Goal: Task Accomplishment & Management: Complete application form

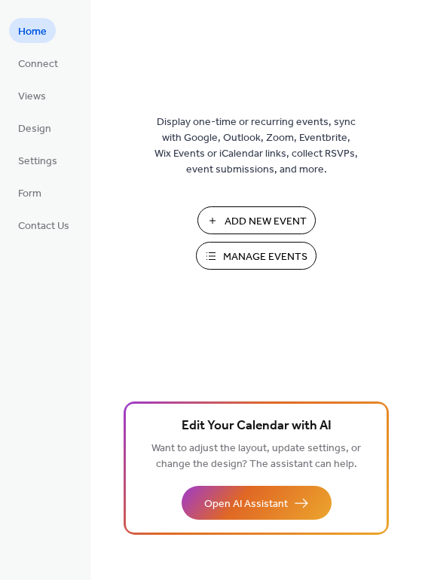
click at [275, 255] on span "Manage Events" at bounding box center [265, 257] width 84 height 16
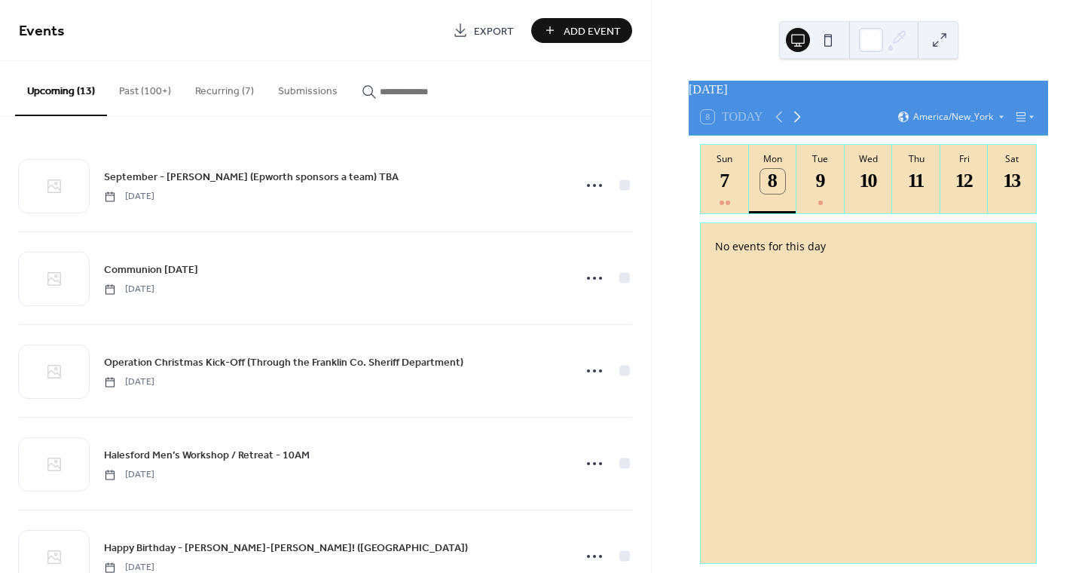
click at [795, 123] on icon at bounding box center [797, 117] width 18 height 18
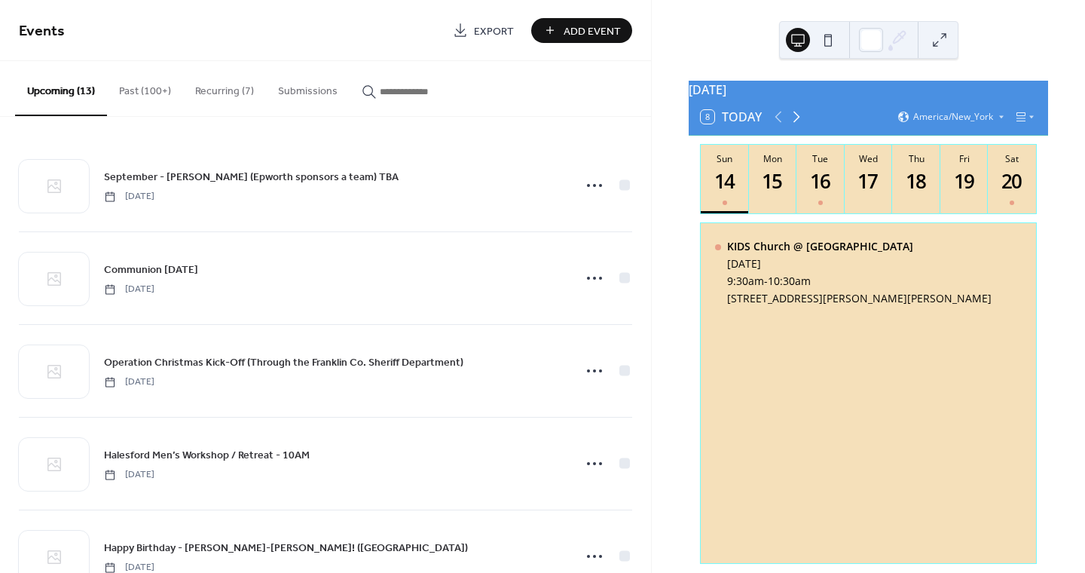
click at [795, 123] on icon at bounding box center [797, 117] width 18 height 18
click at [867, 179] on div "24" at bounding box center [868, 181] width 25 height 25
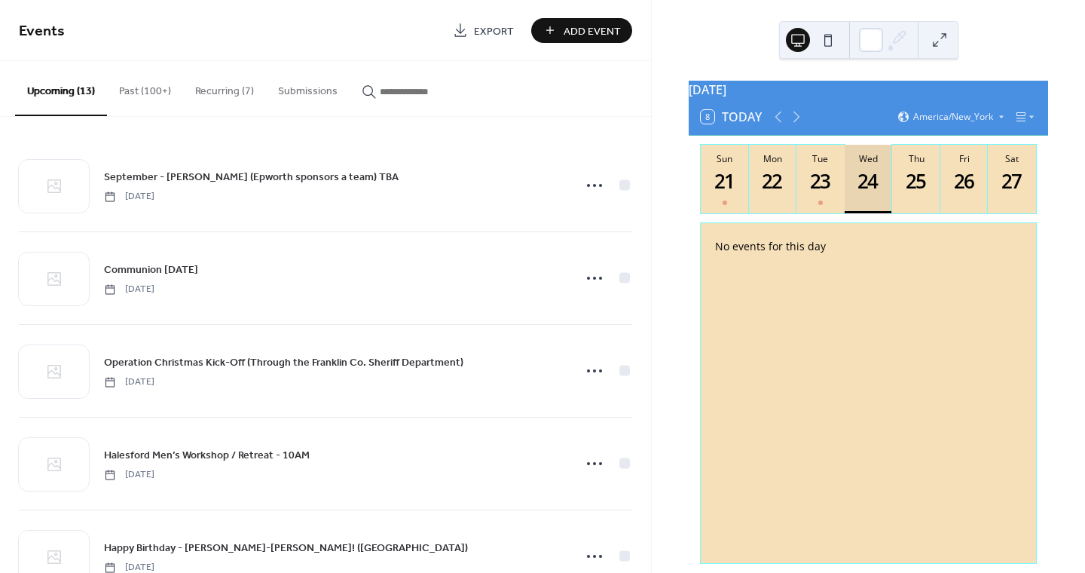
click at [867, 179] on div "24" at bounding box center [868, 181] width 25 height 25
click at [581, 32] on span "Add Event" at bounding box center [592, 31] width 57 height 16
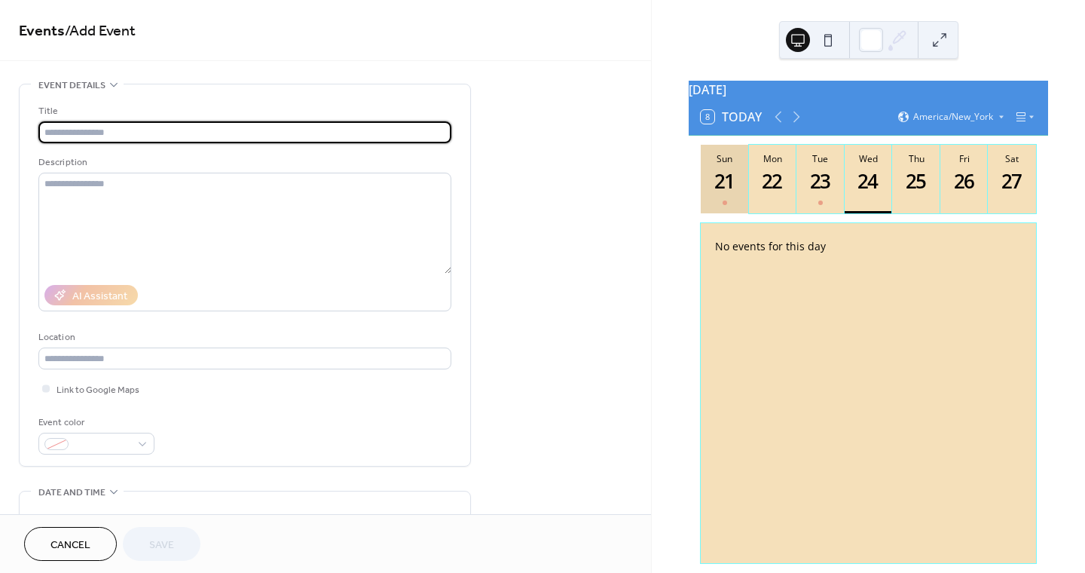
click at [724, 194] on div "21" at bounding box center [725, 181] width 25 height 25
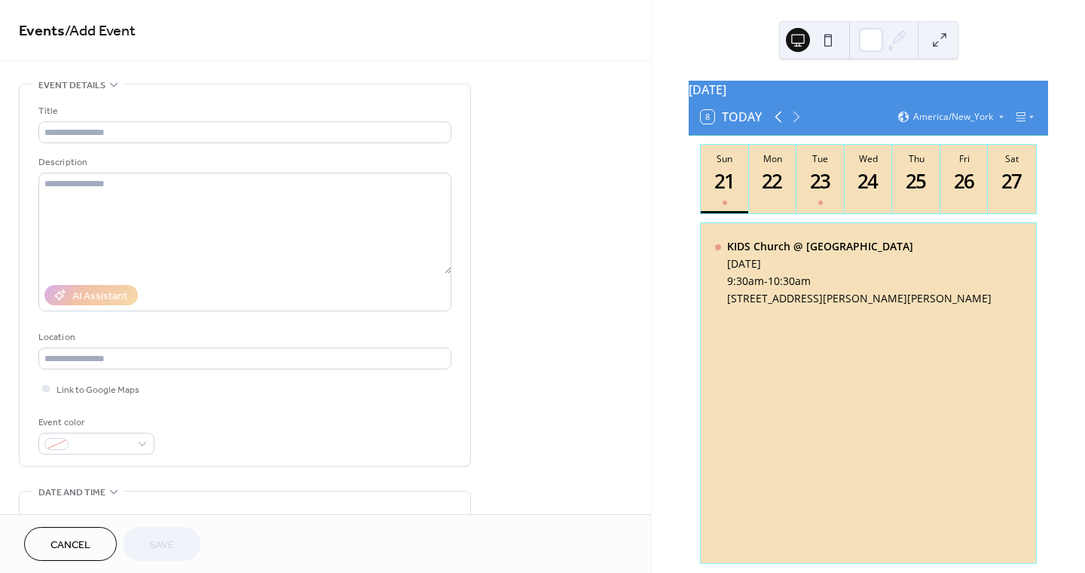
click at [769, 119] on icon at bounding box center [778, 117] width 18 height 18
click at [815, 194] on div "9" at bounding box center [821, 181] width 25 height 25
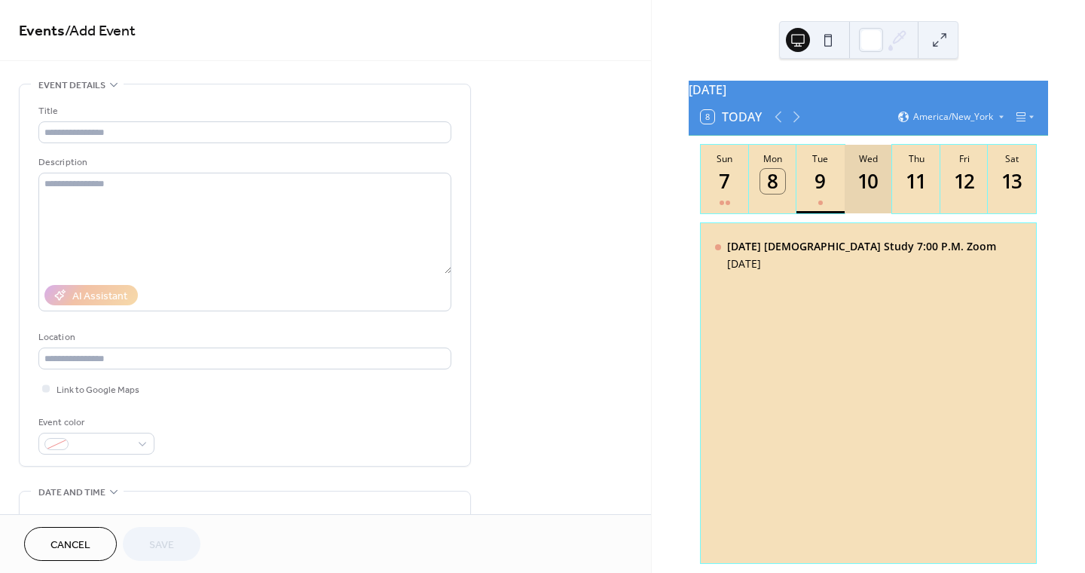
click at [856, 189] on div "10" at bounding box center [868, 181] width 25 height 25
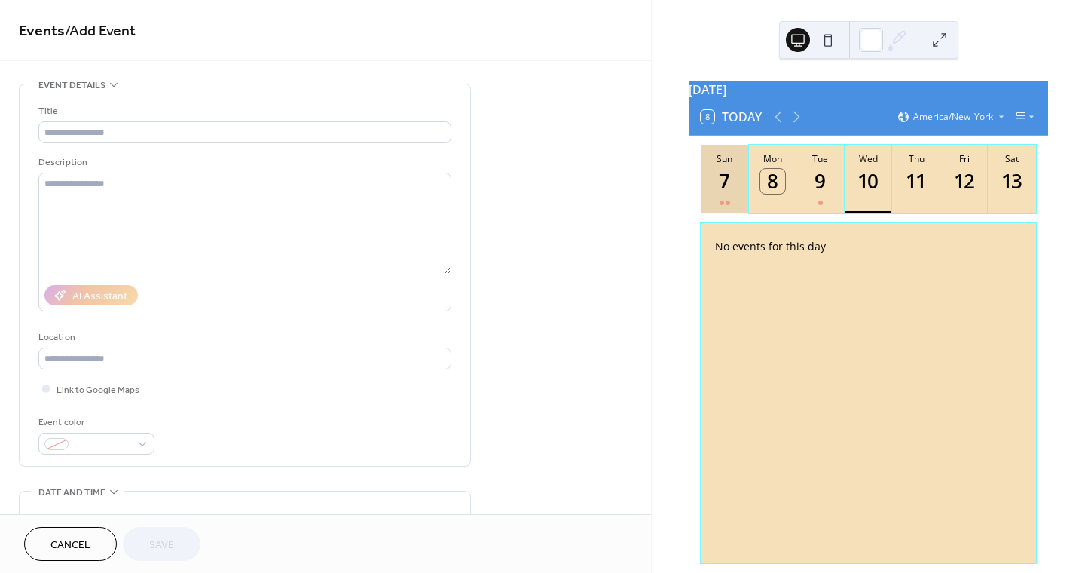
click at [727, 194] on div "7" at bounding box center [725, 181] width 25 height 25
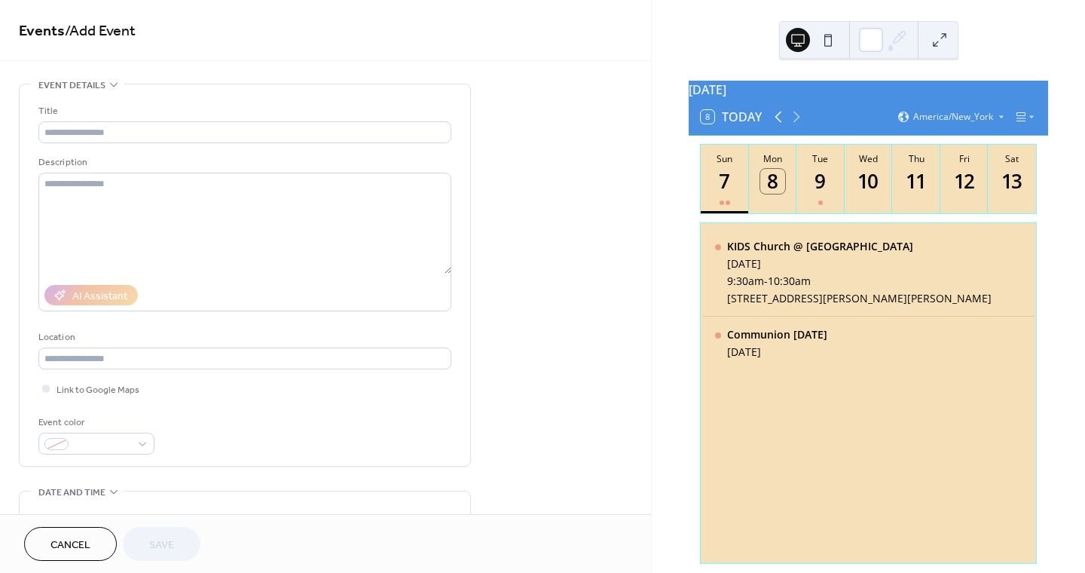
click at [772, 126] on icon at bounding box center [778, 117] width 18 height 18
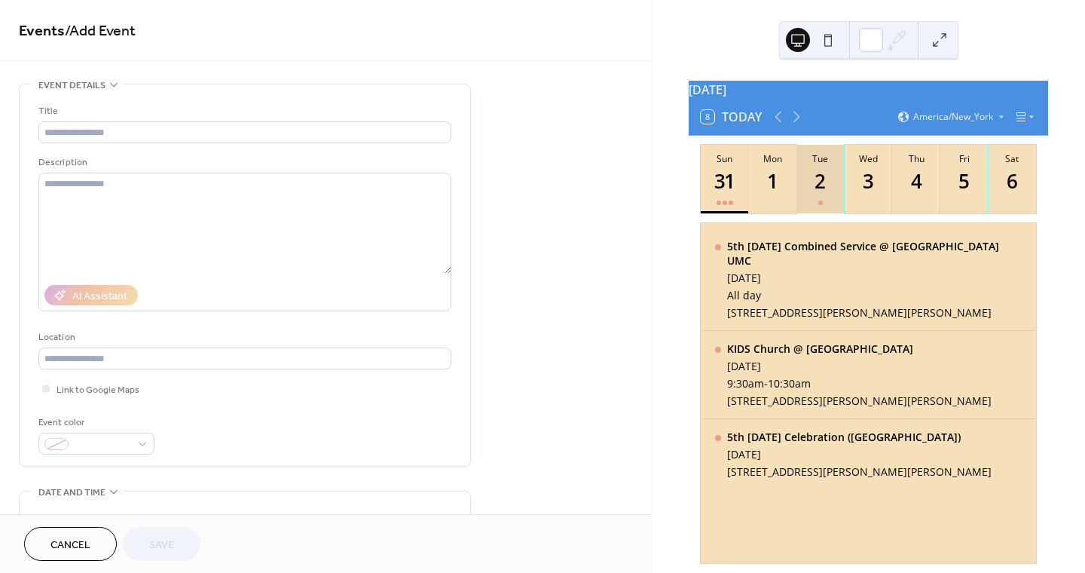
click at [814, 202] on button "Tue 2" at bounding box center [821, 179] width 48 height 69
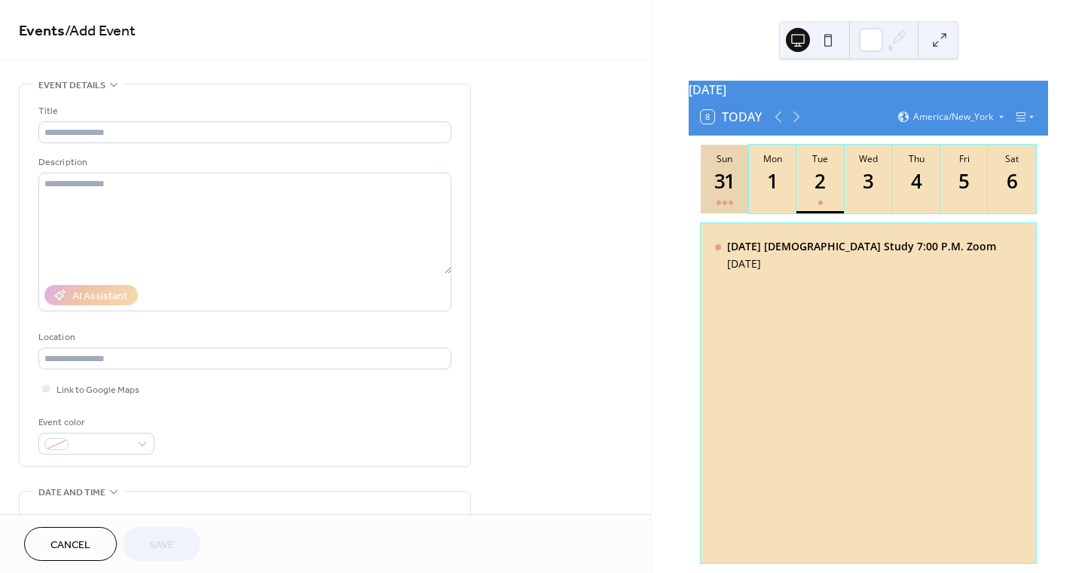
click at [726, 203] on div at bounding box center [725, 203] width 17 height 12
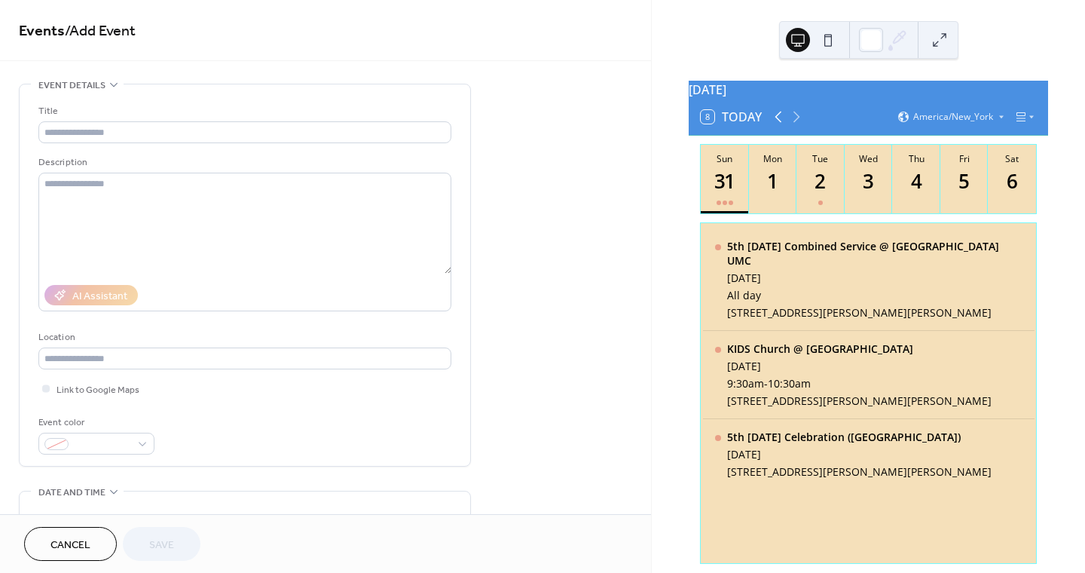
click at [778, 124] on icon at bounding box center [778, 117] width 18 height 18
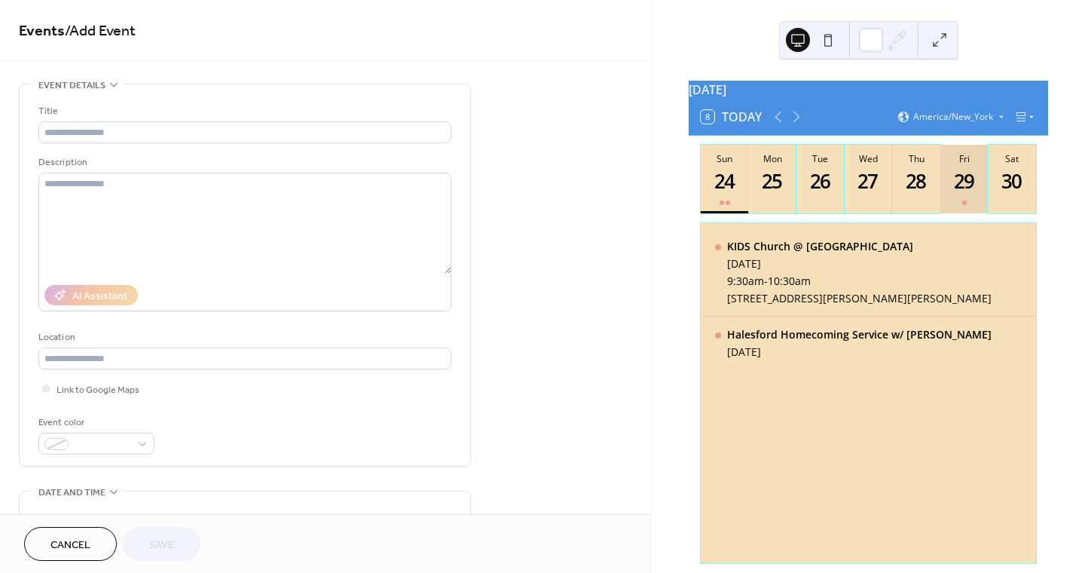
click at [962, 186] on div "29" at bounding box center [964, 181] width 25 height 25
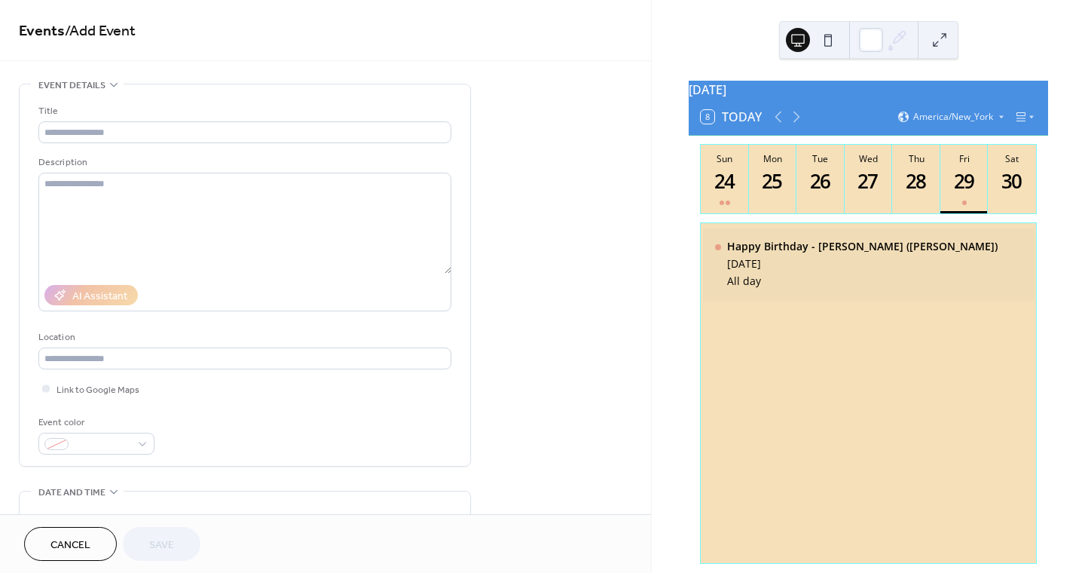
click at [986, 260] on div "Happy Birthday - Tyson Banks (Halesford) Friday, August 29, 2025 All day" at bounding box center [869, 264] width 332 height 73
click at [797, 123] on icon at bounding box center [797, 117] width 18 height 18
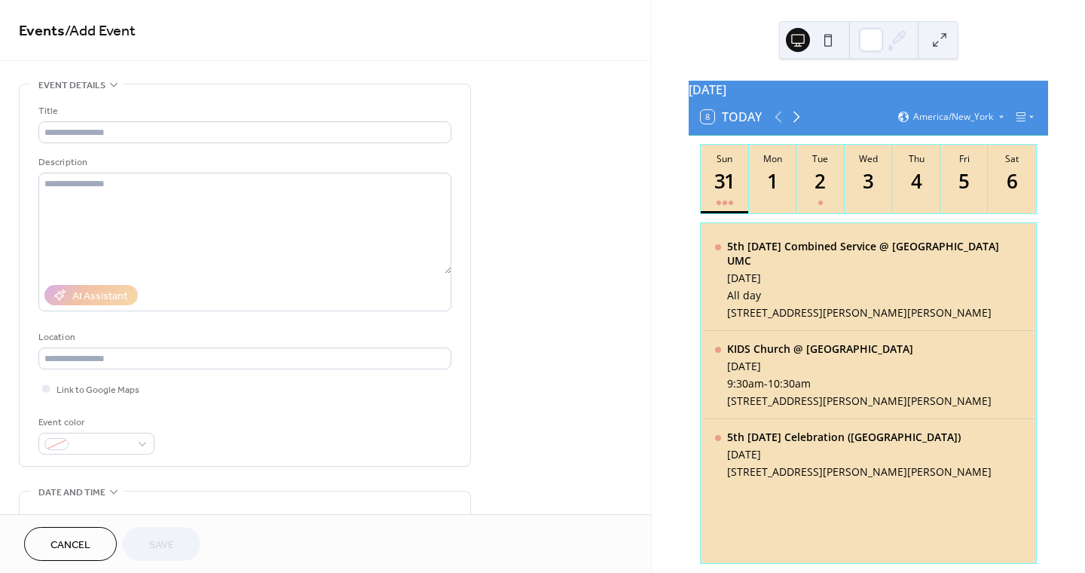
click at [797, 123] on icon at bounding box center [797, 117] width 18 height 18
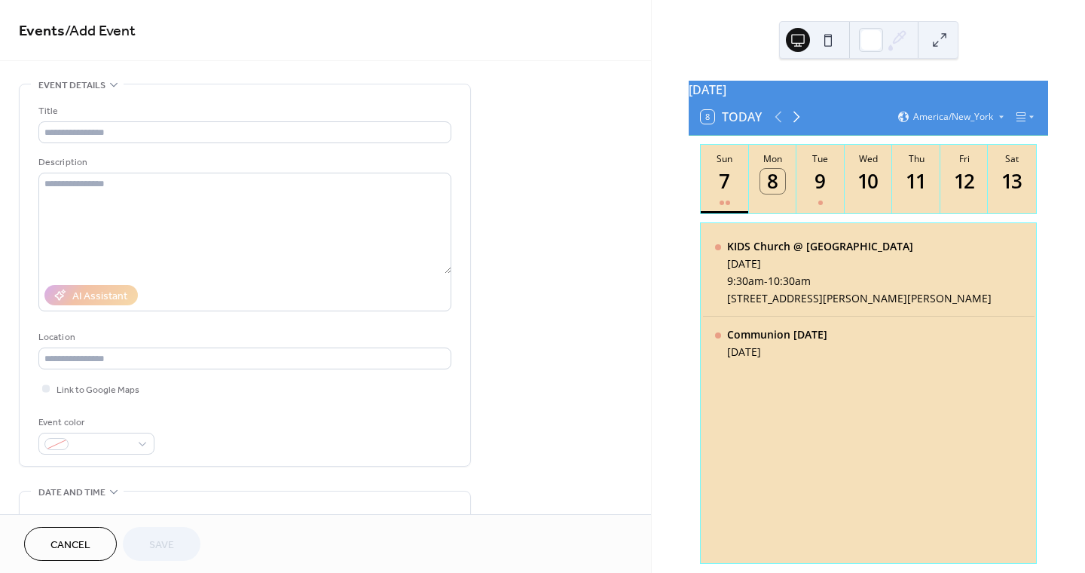
click at [797, 122] on icon at bounding box center [797, 117] width 18 height 18
click at [867, 194] on div "24" at bounding box center [868, 181] width 25 height 25
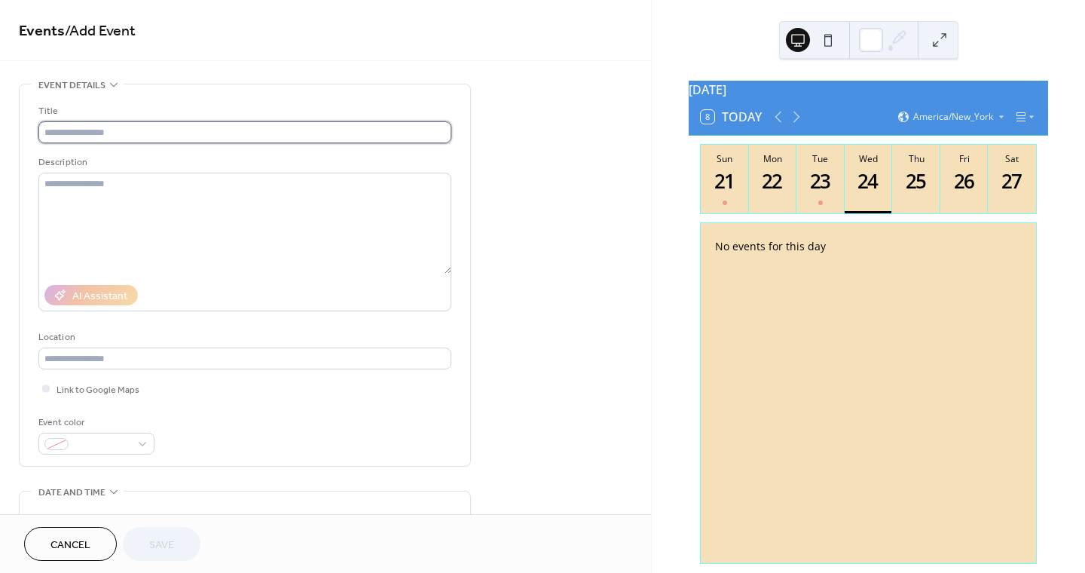
click at [90, 131] on input "text" at bounding box center [244, 132] width 413 height 22
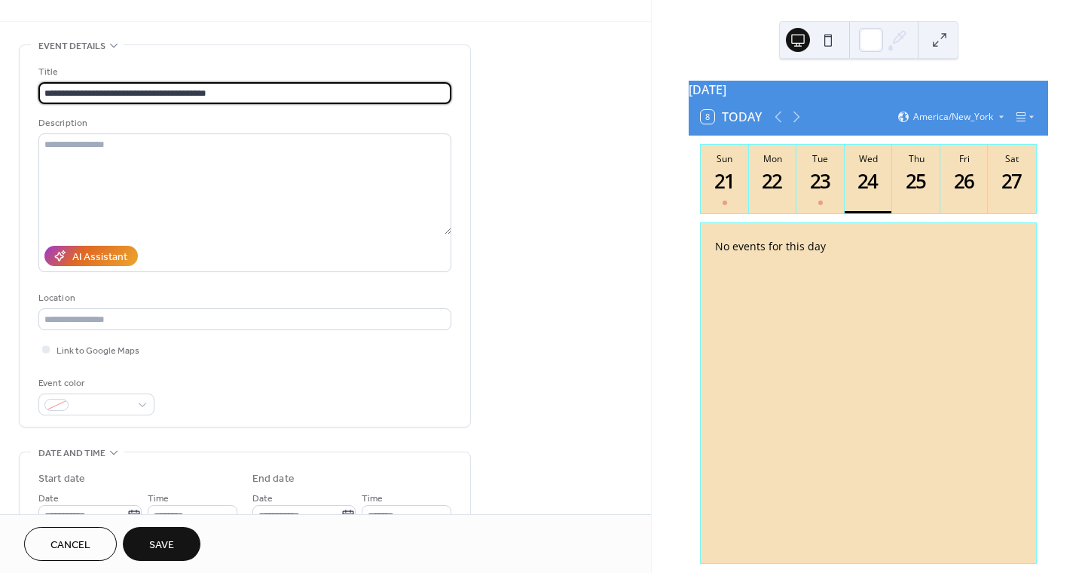
scroll to position [93, 0]
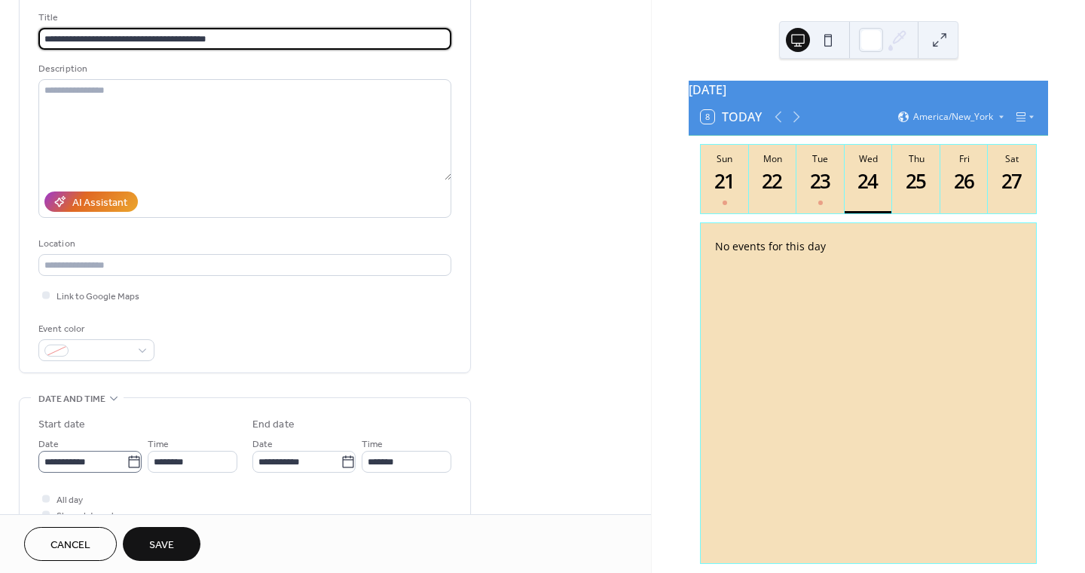
type input "**********"
click at [127, 457] on icon at bounding box center [134, 461] width 15 height 15
click at [123, 457] on input "**********" at bounding box center [82, 462] width 88 height 22
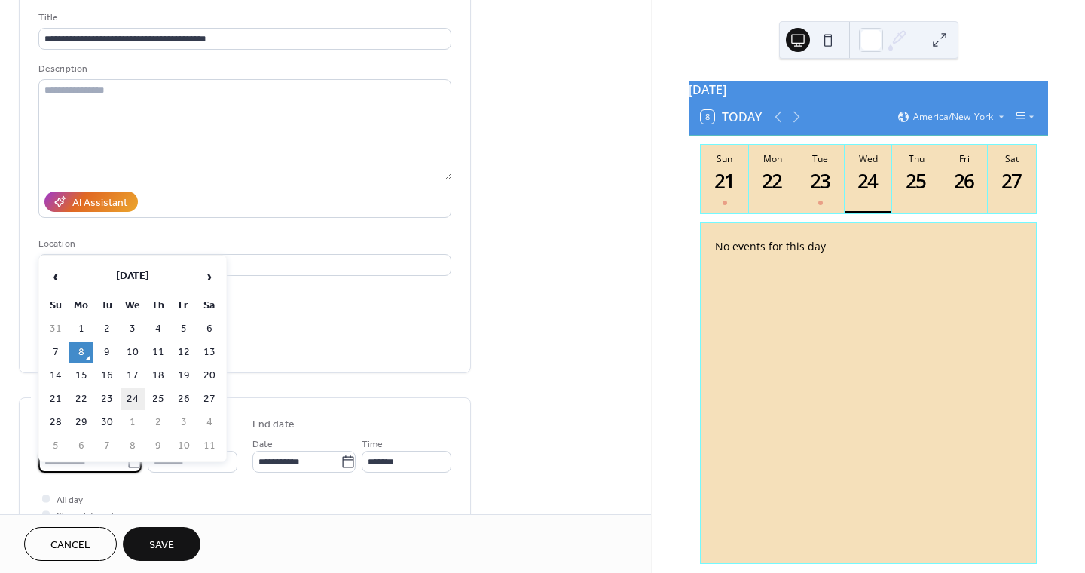
click at [136, 398] on td "24" at bounding box center [133, 399] width 24 height 22
type input "**********"
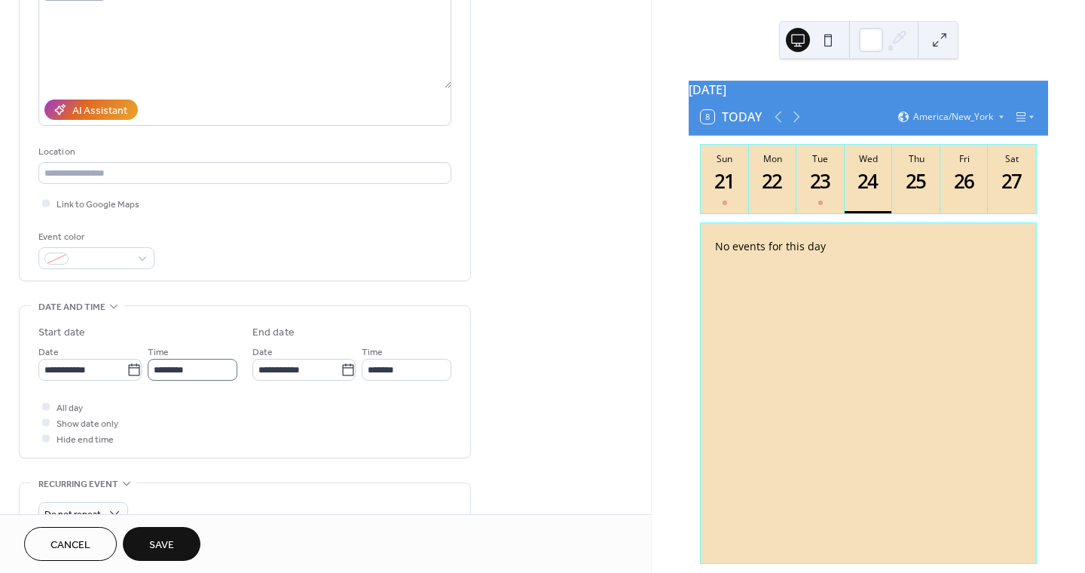
scroll to position [188, 0]
click at [44, 401] on div at bounding box center [46, 404] width 8 height 8
click at [173, 537] on span "Save" at bounding box center [161, 545] width 25 height 16
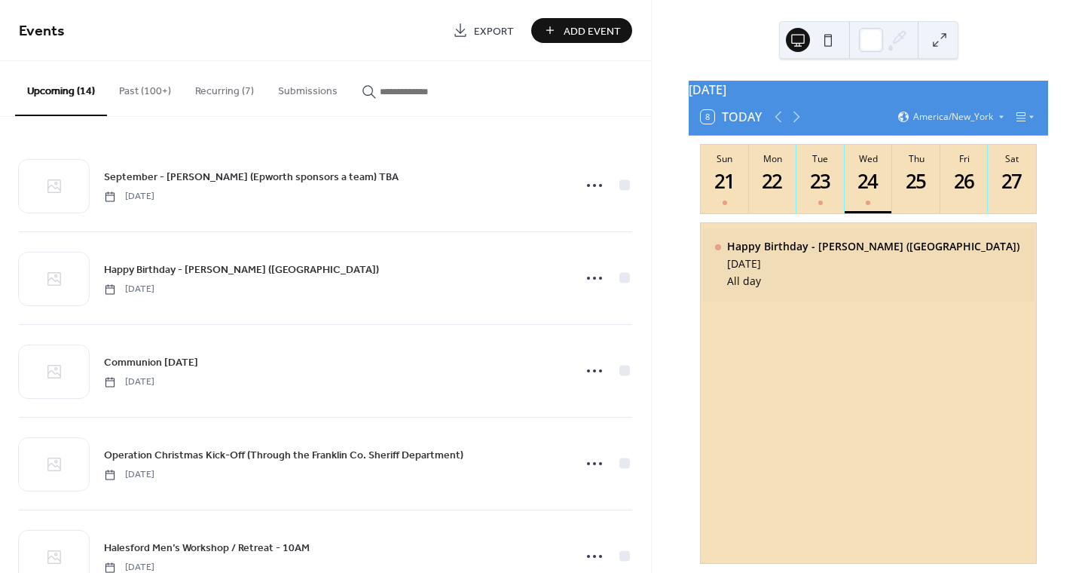
click at [977, 286] on div "Happy Birthday - Marcella Banks (Halesford) Wednesday, September 24, 2025 All d…" at bounding box center [869, 264] width 332 height 73
click at [793, 126] on icon at bounding box center [797, 117] width 18 height 18
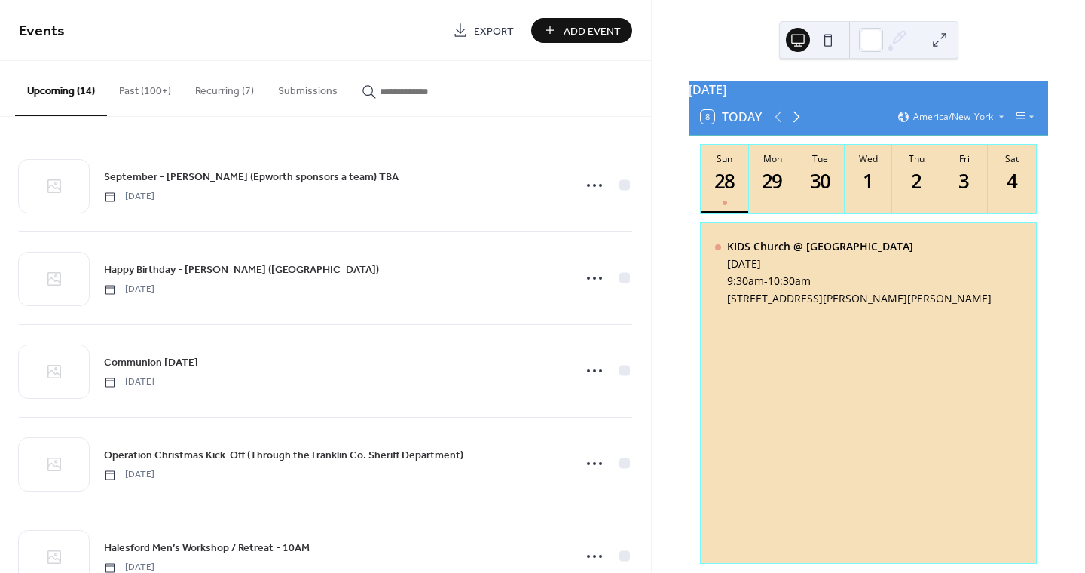
click at [793, 126] on icon at bounding box center [797, 117] width 18 height 18
click at [776, 187] on div "13" at bounding box center [772, 181] width 25 height 25
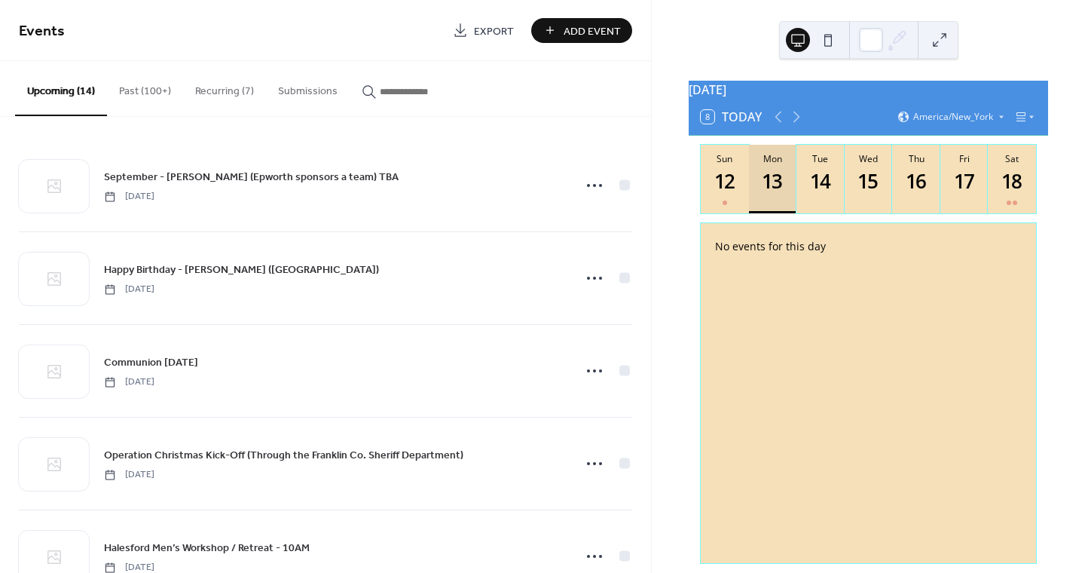
click at [776, 186] on div "13" at bounding box center [772, 181] width 25 height 25
click at [768, 188] on div "13" at bounding box center [772, 181] width 25 height 25
click at [768, 187] on div "13" at bounding box center [772, 181] width 25 height 25
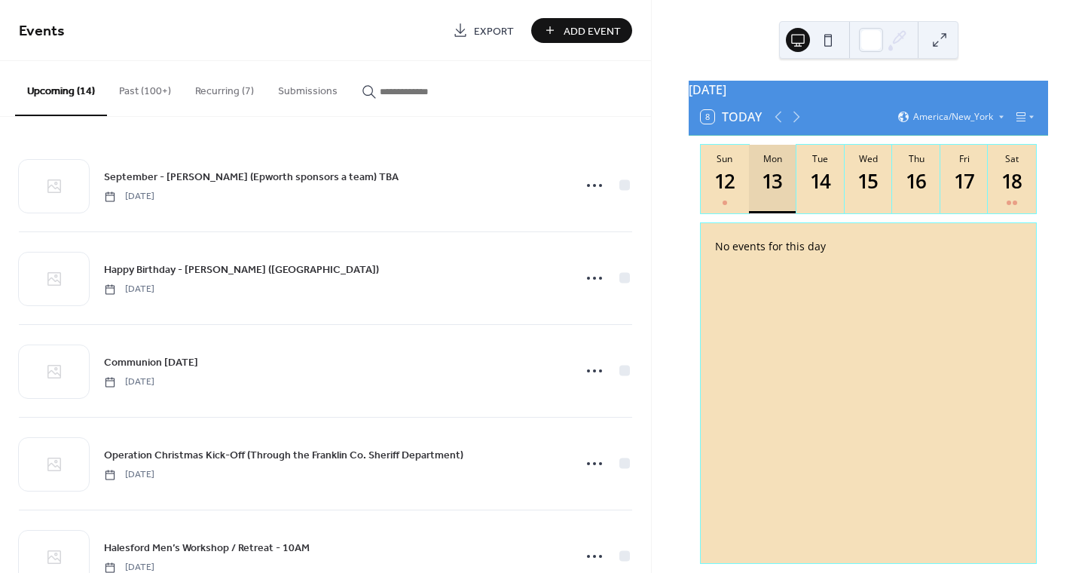
click at [768, 188] on div "13" at bounding box center [772, 181] width 25 height 25
click at [594, 33] on span "Add Event" at bounding box center [592, 31] width 57 height 16
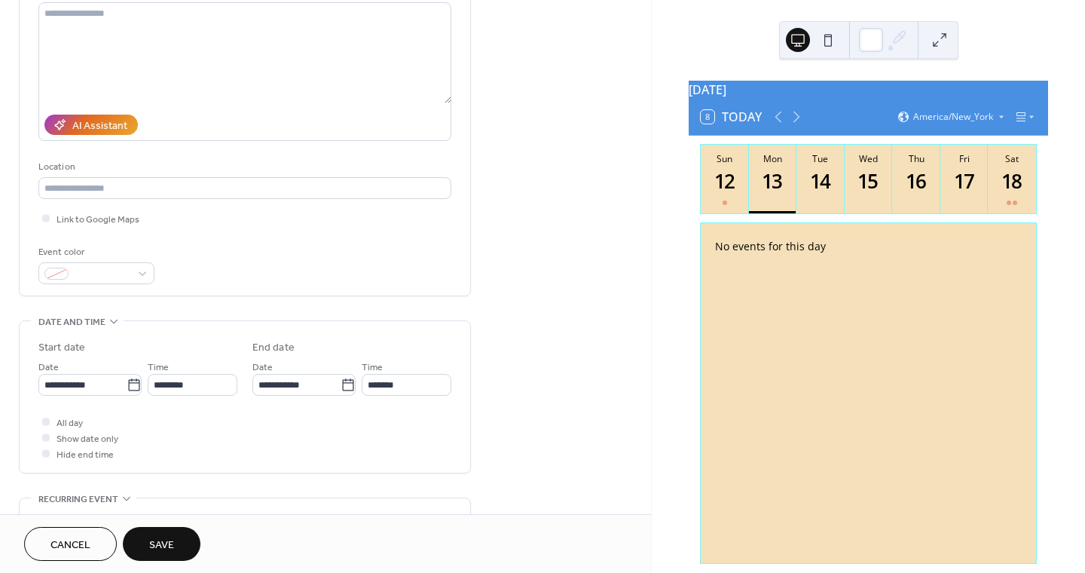
scroll to position [188, 0]
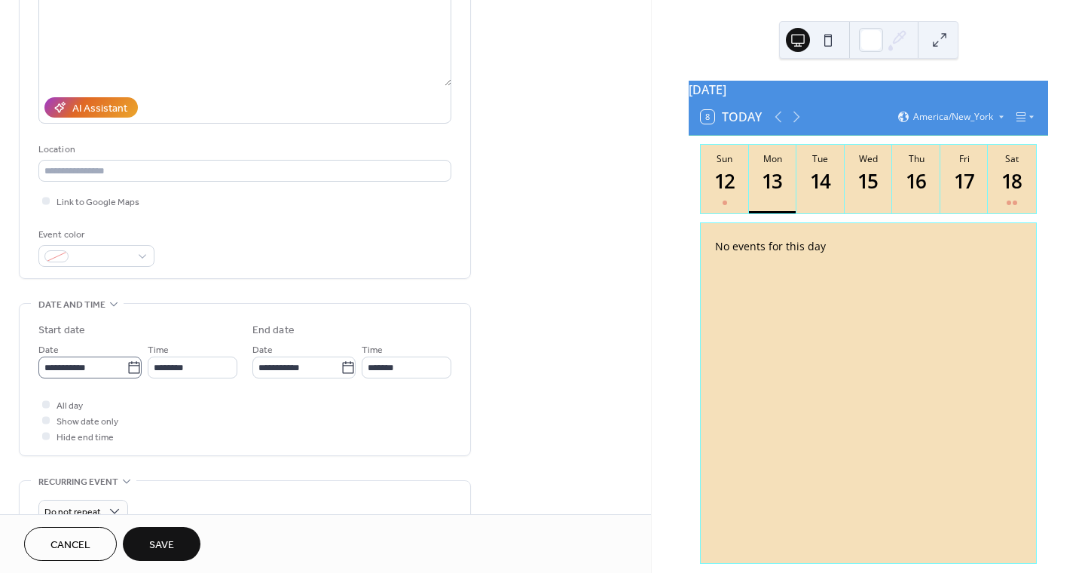
type input "**********"
click at [127, 367] on icon at bounding box center [134, 367] width 15 height 15
click at [124, 367] on input "**********" at bounding box center [82, 367] width 88 height 22
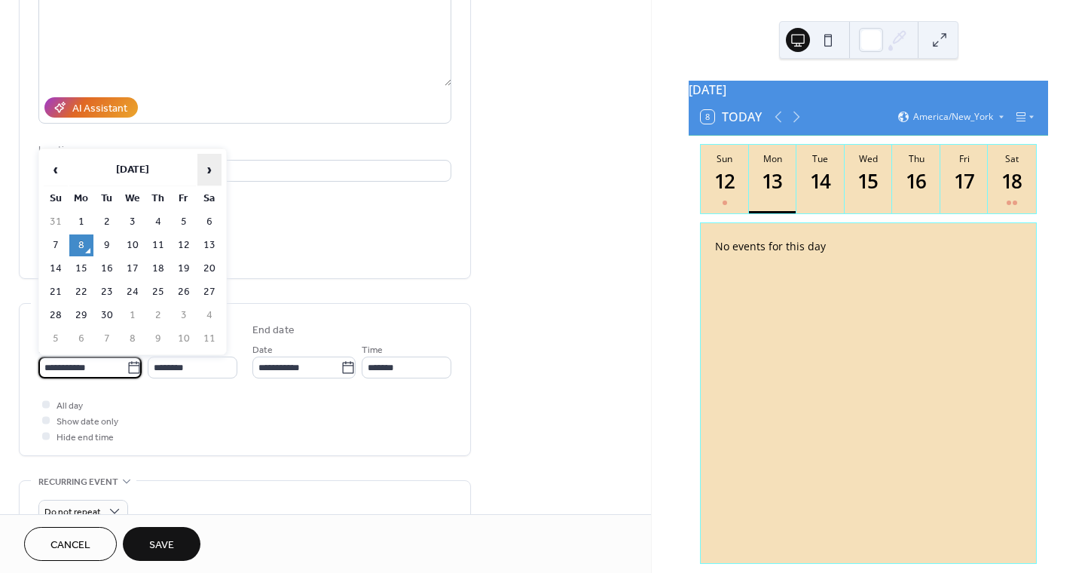
click at [210, 171] on span "›" at bounding box center [209, 169] width 23 height 30
click at [78, 262] on td "13" at bounding box center [81, 269] width 24 height 22
type input "**********"
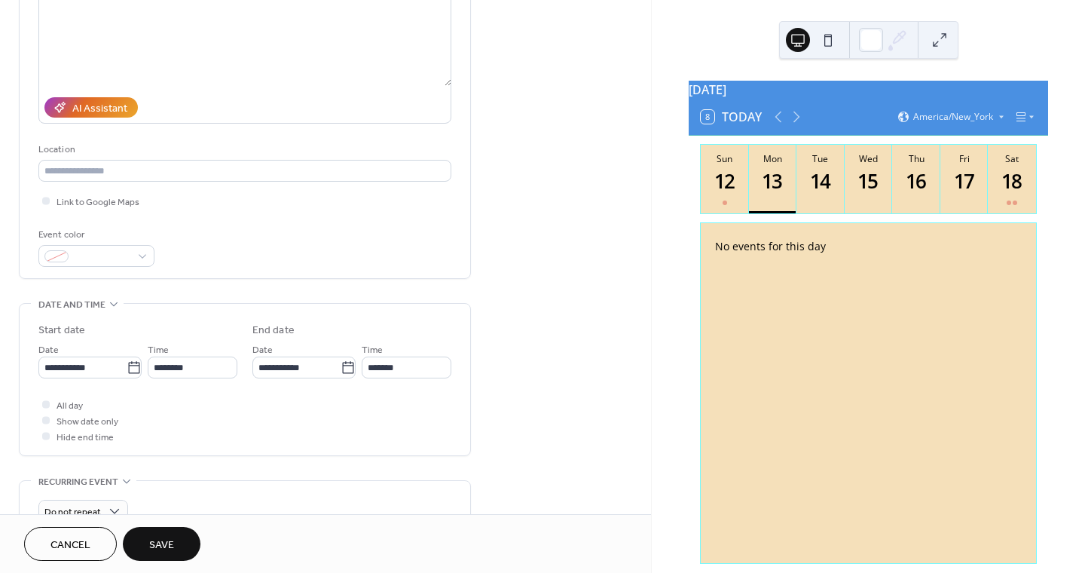
scroll to position [283, 0]
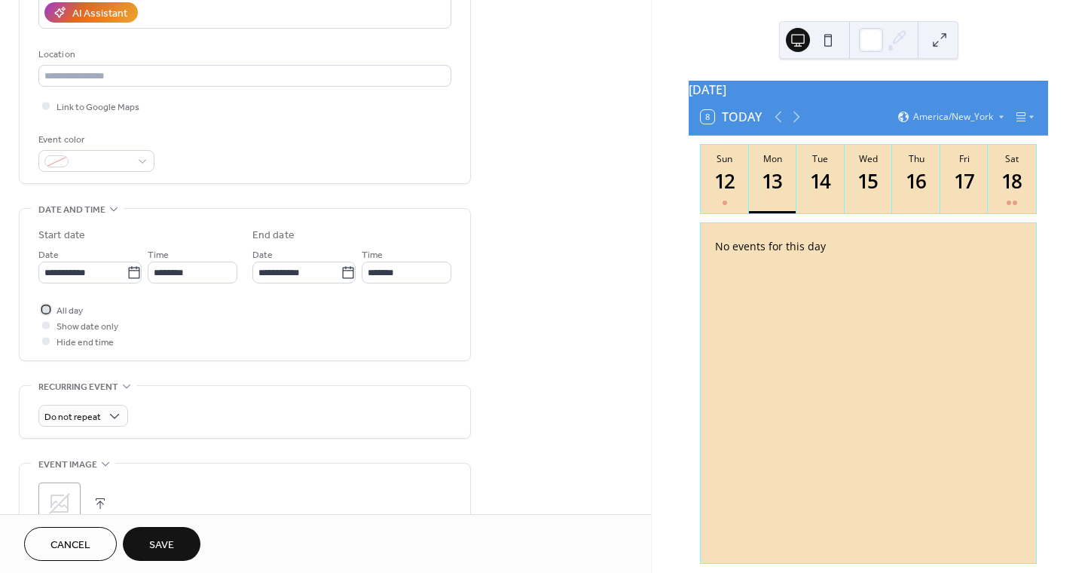
click at [47, 306] on div at bounding box center [46, 309] width 8 height 8
click at [173, 537] on span "Save" at bounding box center [161, 545] width 25 height 16
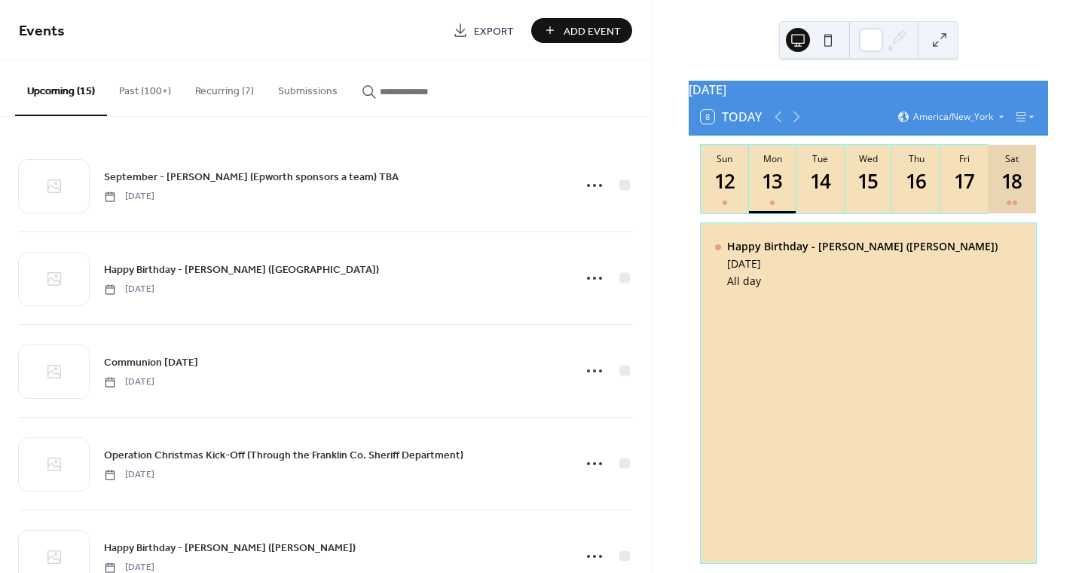
click at [1003, 191] on div "18" at bounding box center [1012, 181] width 25 height 25
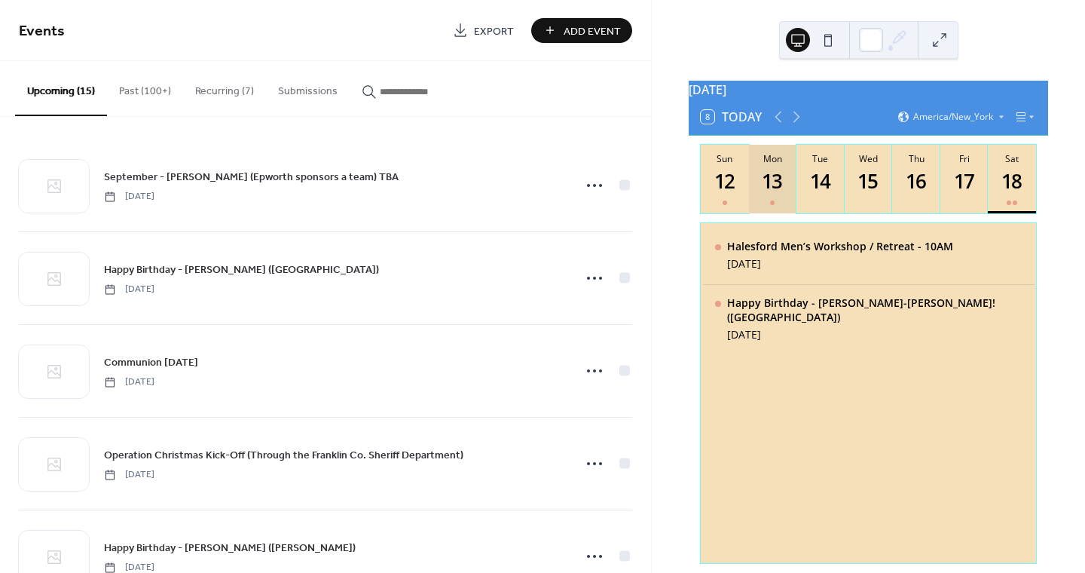
click at [769, 194] on div "13" at bounding box center [772, 181] width 25 height 25
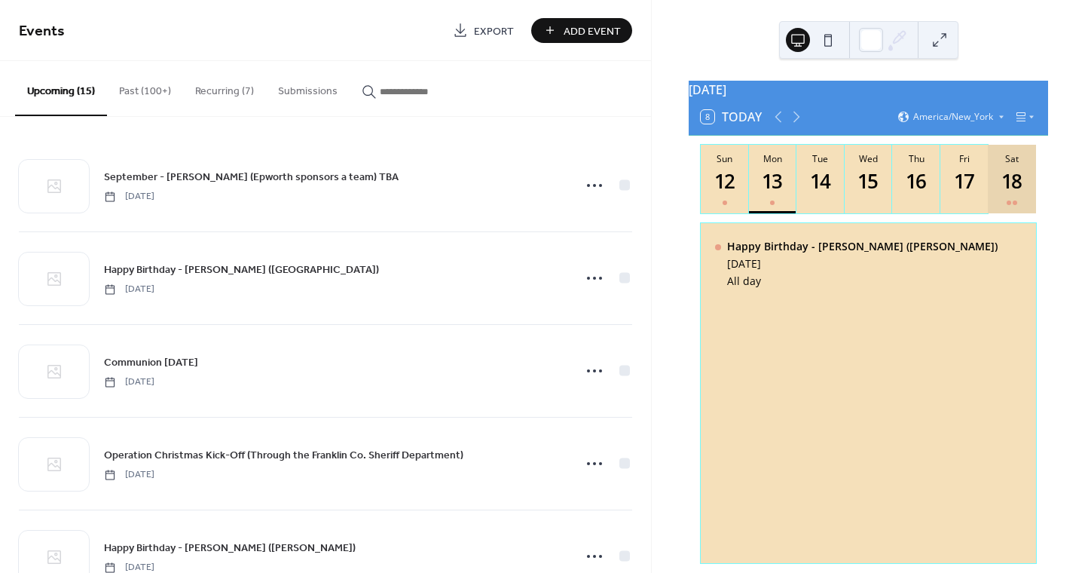
click at [1011, 194] on div "18" at bounding box center [1012, 181] width 25 height 25
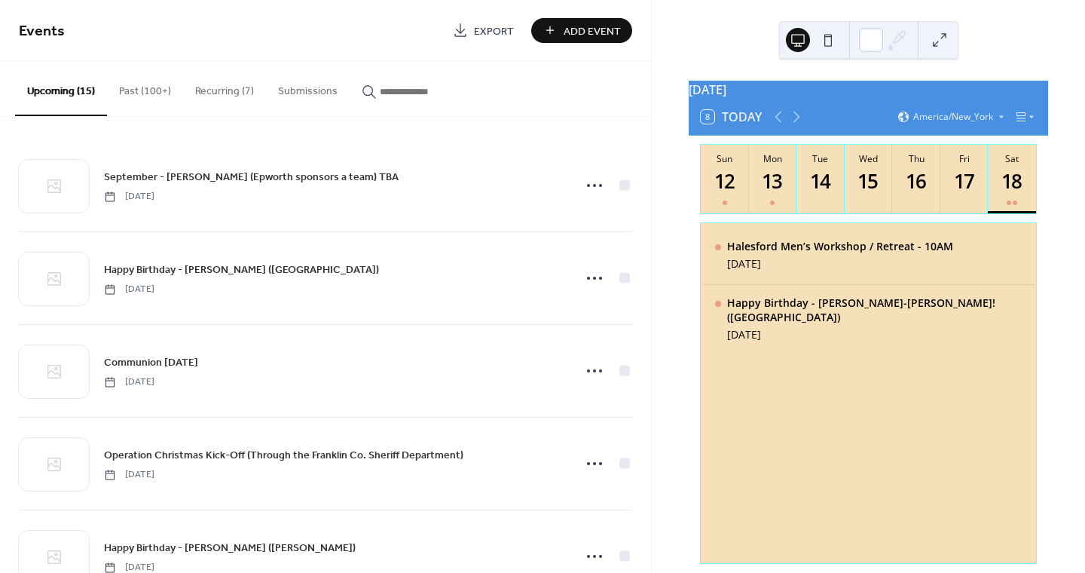
click at [599, 33] on span "Add Event" at bounding box center [592, 31] width 57 height 16
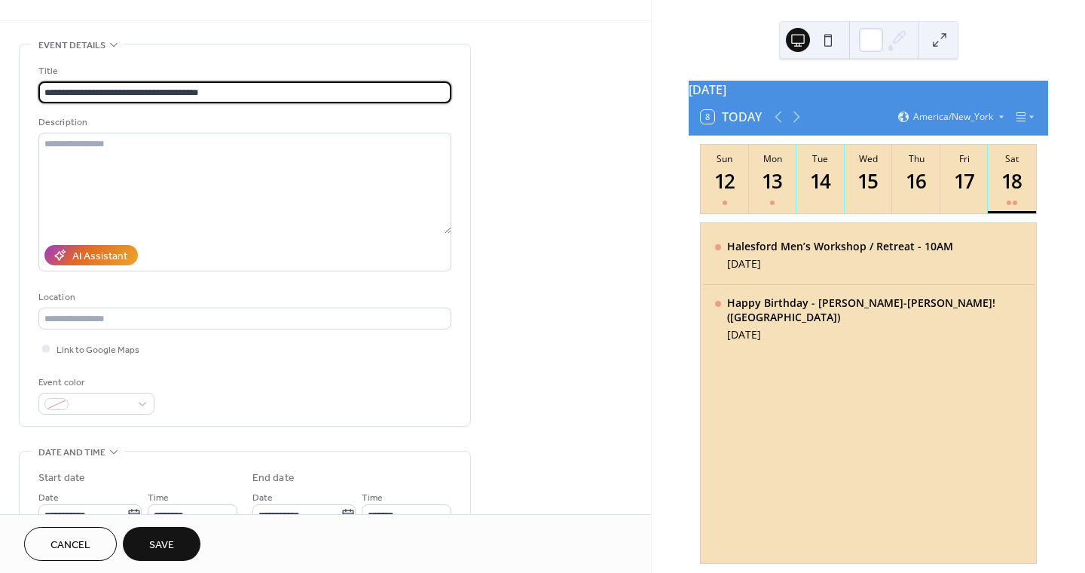
scroll to position [93, 0]
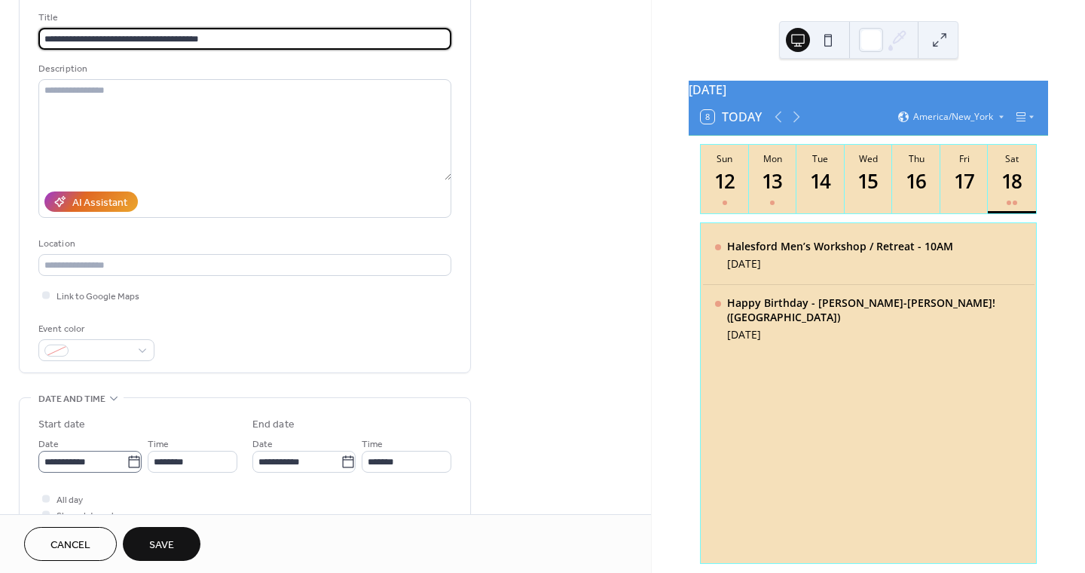
type input "**********"
click at [128, 457] on icon at bounding box center [133, 461] width 11 height 12
click at [127, 457] on input "**********" at bounding box center [82, 462] width 88 height 22
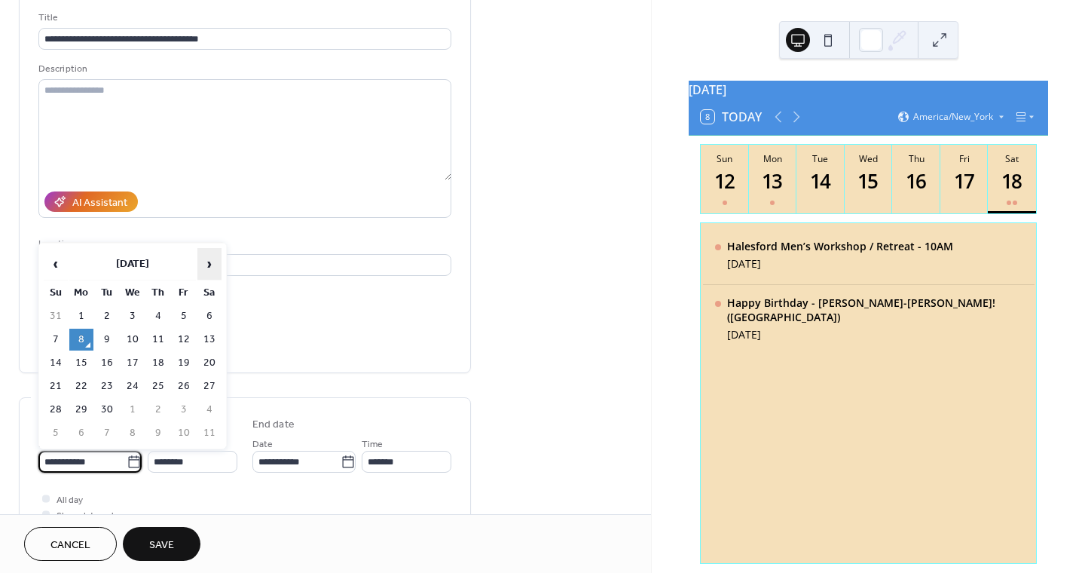
click at [206, 265] on span "›" at bounding box center [209, 264] width 23 height 30
click at [48, 386] on td "19" at bounding box center [56, 386] width 24 height 22
type input "**********"
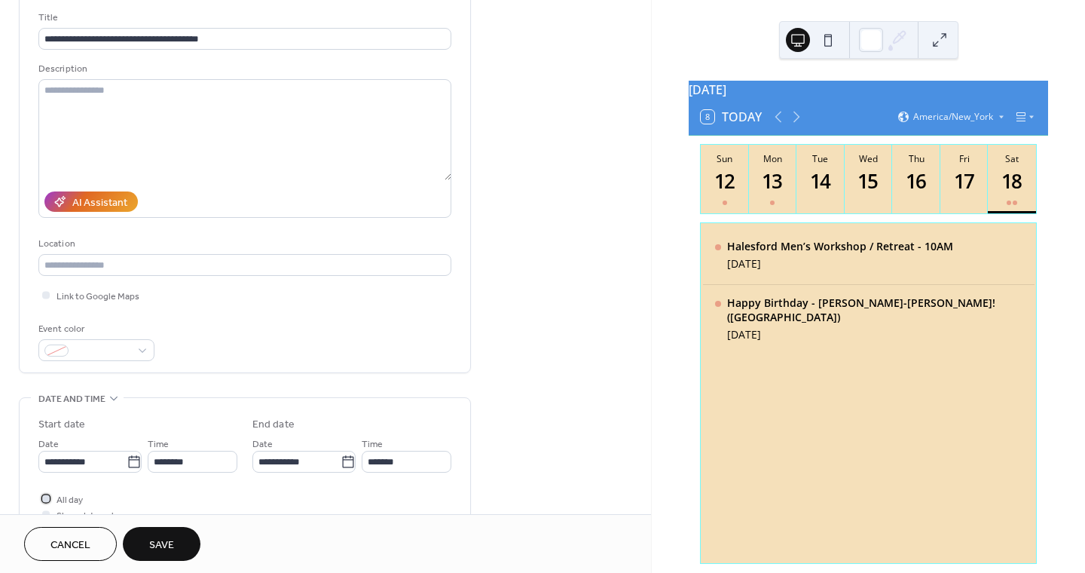
click at [45, 494] on div at bounding box center [46, 498] width 8 height 8
click at [172, 547] on span "Save" at bounding box center [161, 545] width 25 height 16
